Goal: Communication & Community: Share content

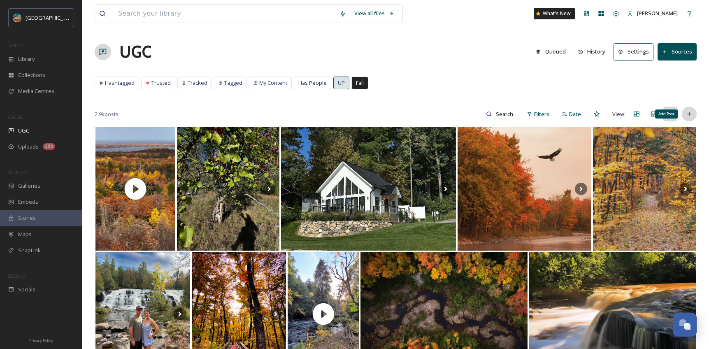
click at [689, 116] on icon at bounding box center [689, 114] width 7 height 7
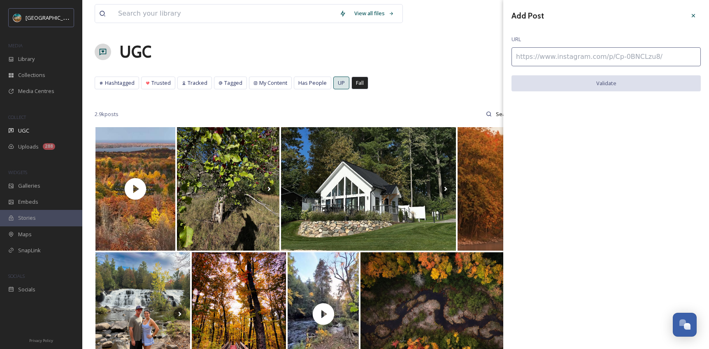
click at [572, 53] on input at bounding box center [605, 56] width 189 height 19
paste input "[URL][DOMAIN_NAME]"
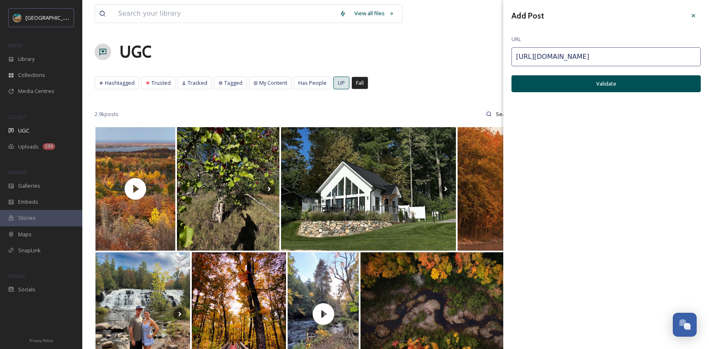
type input "[URL][DOMAIN_NAME]"
click at [603, 84] on button "Validate" at bounding box center [605, 83] width 189 height 17
click at [632, 87] on button "Add Post" at bounding box center [605, 83] width 189 height 17
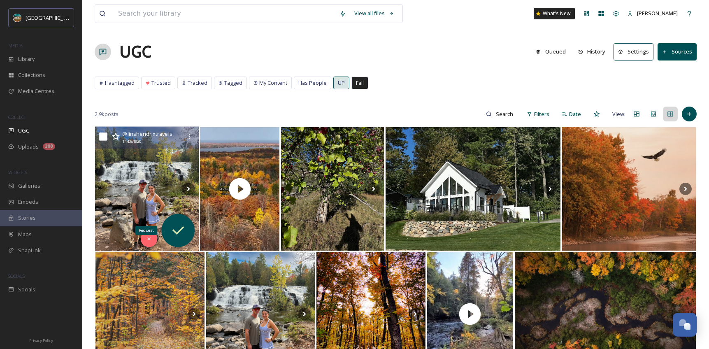
click at [175, 226] on icon at bounding box center [177, 230] width 16 height 16
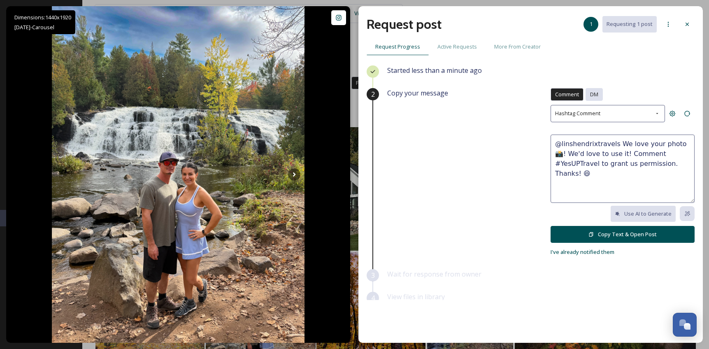
click at [590, 95] on span "DM" at bounding box center [594, 95] width 8 height 8
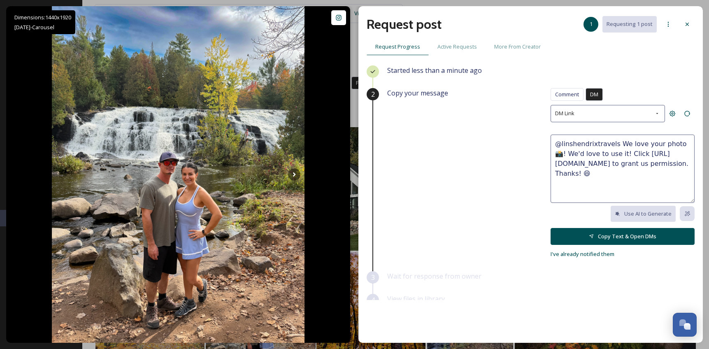
click at [614, 121] on div "Comment DM Comment DM DM Link @linshendrixtravels We love your photo 📸! We'd lo…" at bounding box center [622, 173] width 144 height 171
click at [607, 121] on div "DM Link" at bounding box center [607, 113] width 114 height 17
click at [581, 156] on textarea "@linshendrixtravels We love your photo 📸! We'd love to use it! Click [URL][DOMA…" at bounding box center [622, 169] width 144 height 68
click at [560, 95] on span "Comment" at bounding box center [567, 95] width 24 height 8
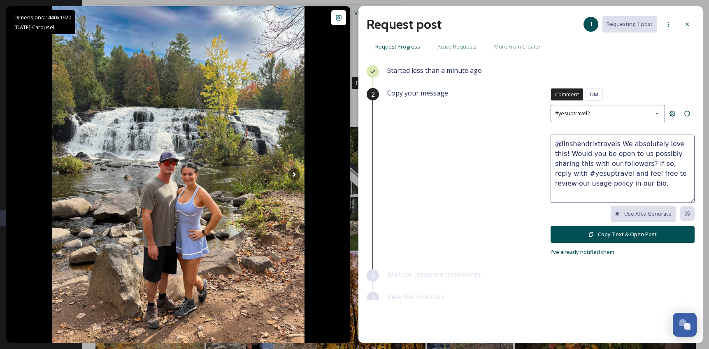
drag, startPoint x: 640, startPoint y: 183, endPoint x: 609, endPoint y: 141, distance: 52.4
click at [609, 141] on textarea "@linshendrixtravels We absolutely love this! Would you be open to us possibly s…" at bounding box center [622, 169] width 144 height 68
click at [591, 95] on span "DM" at bounding box center [594, 95] width 8 height 8
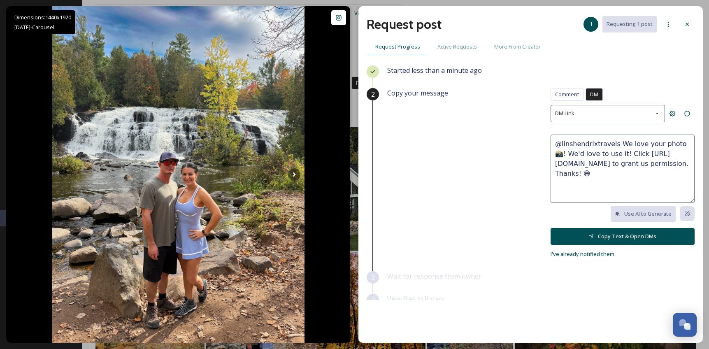
drag, startPoint x: 611, startPoint y: 141, endPoint x: 657, endPoint y: 174, distance: 57.2
click at [657, 174] on textarea "@linshendrixtravels We love your photo 📸! We'd love to use it! Click [URL][DOMA…" at bounding box center [622, 169] width 144 height 68
paste textarea "absolutely love this! Would you be open to us possibly sharing this with our fo…"
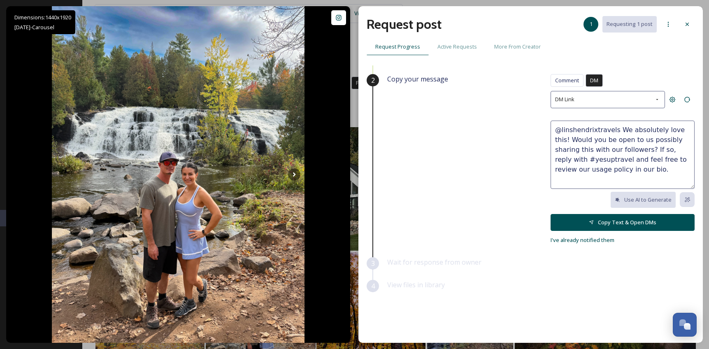
scroll to position [15, 0]
click at [670, 130] on textarea "@linshendrixtravels We absolutely love this! Would you be open to us possibly s…" at bounding box center [622, 154] width 144 height 68
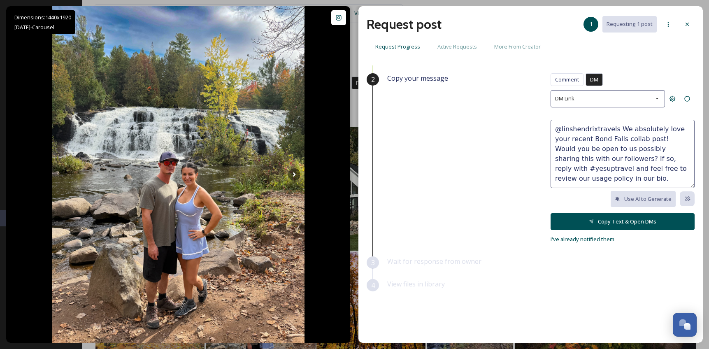
click at [597, 177] on textarea "@linshendrixtravels We absolutely love your recent Bond Falls collab post! Woul…" at bounding box center [622, 154] width 144 height 68
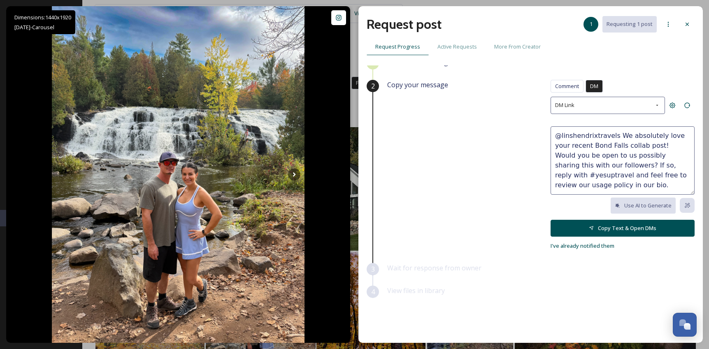
scroll to position [10, 0]
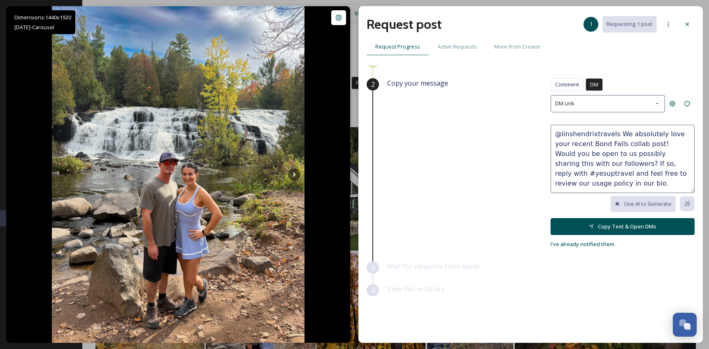
drag, startPoint x: 613, startPoint y: 162, endPoint x: 666, endPoint y: 165, distance: 53.6
click at [666, 165] on textarea "@linshendrixtravels We absolutely love your recent Bond Falls collab post! Woul…" at bounding box center [622, 159] width 144 height 68
type textarea "@linshendrixtravels We absolutely love your recent Bond Falls collab post! Woul…"
click at [608, 223] on button "Copy Text & Open DMs" at bounding box center [622, 226] width 144 height 17
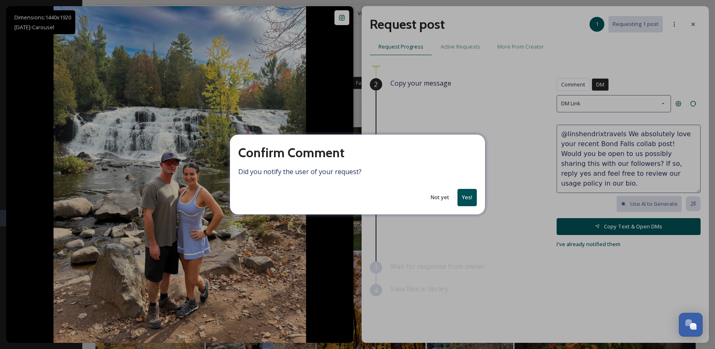
click at [467, 195] on button "Yes!" at bounding box center [466, 197] width 19 height 17
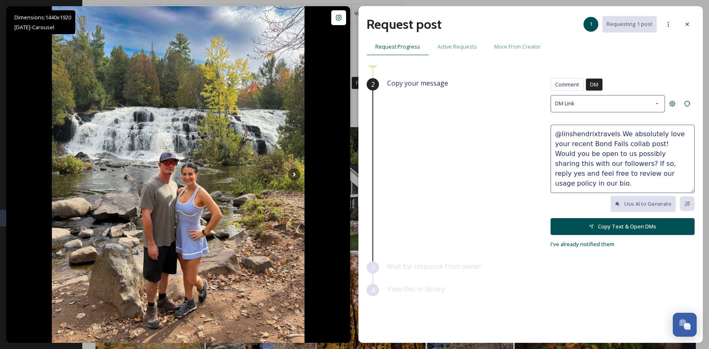
scroll to position [0, 0]
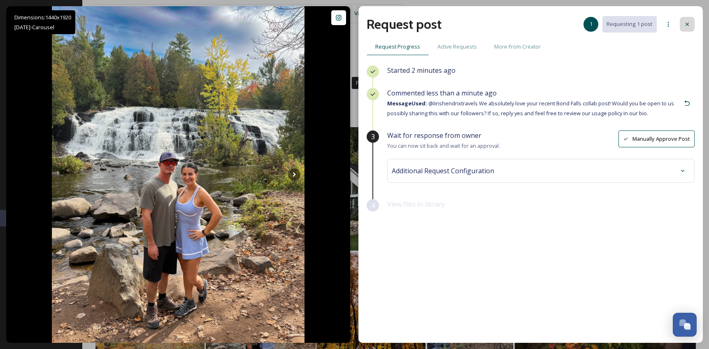
click at [686, 23] on icon at bounding box center [687, 24] width 7 height 7
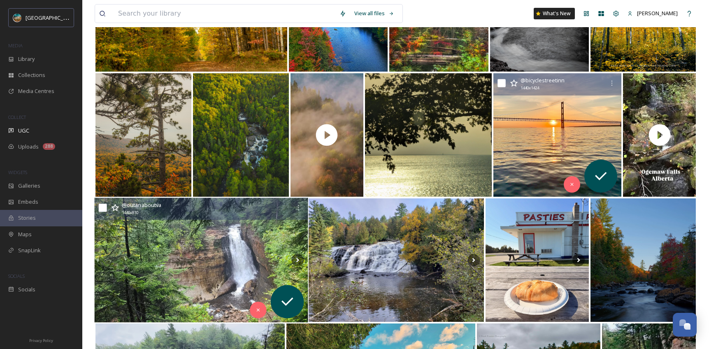
scroll to position [681, 0]
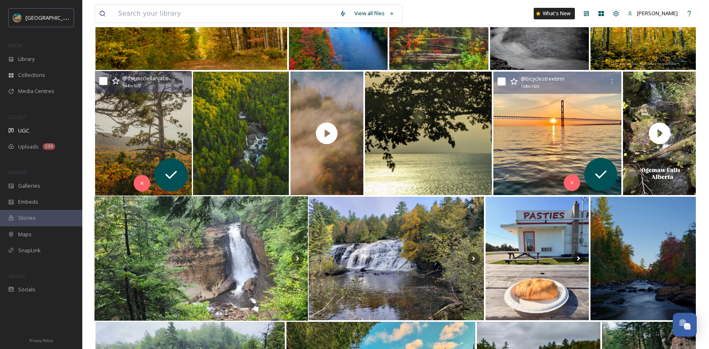
click at [150, 149] on img at bounding box center [143, 133] width 97 height 125
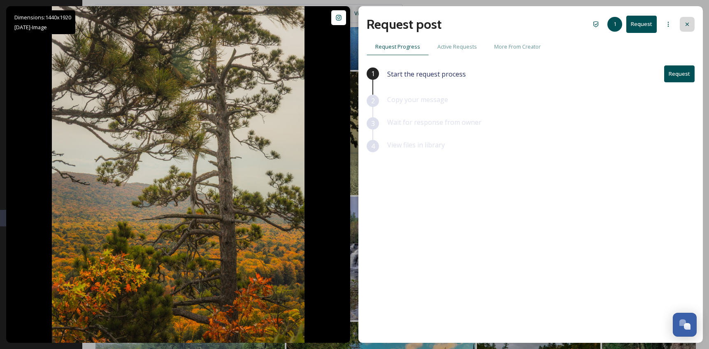
click at [689, 21] on icon at bounding box center [687, 24] width 7 height 7
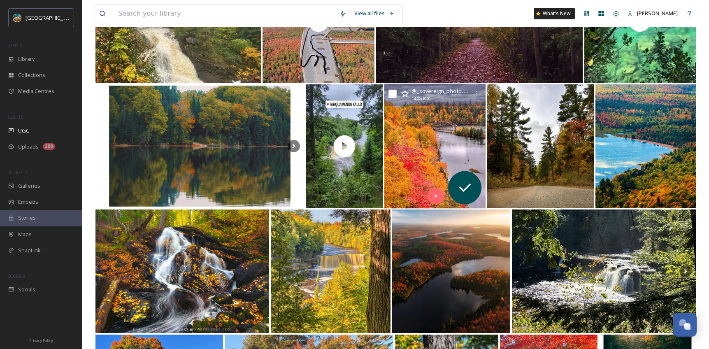
scroll to position [1353, 0]
